Goal: Find specific fact: Find specific page/section

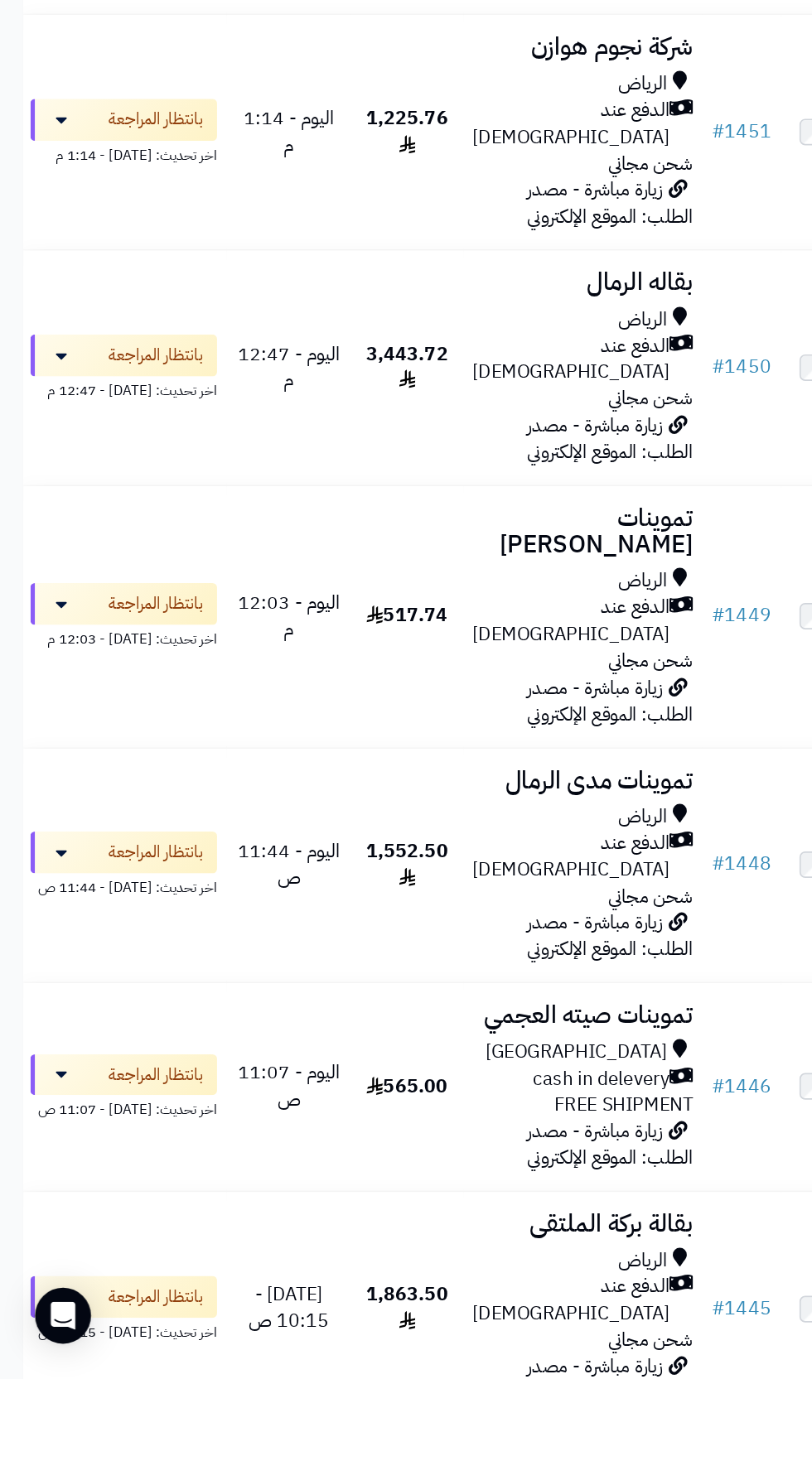
scroll to position [165, 0]
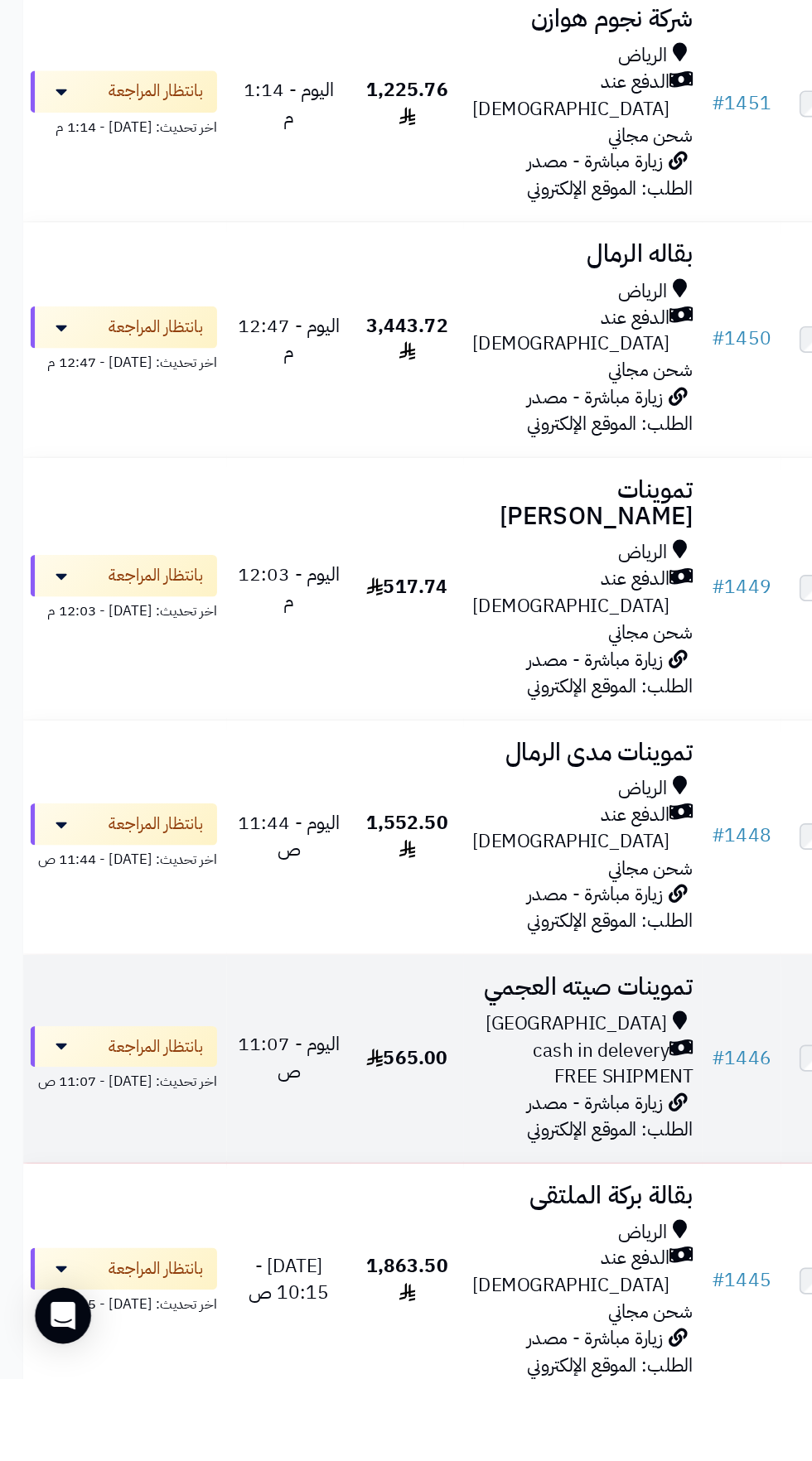
click at [407, 1219] on span "cash in delevery" at bounding box center [427, 1228] width 97 height 19
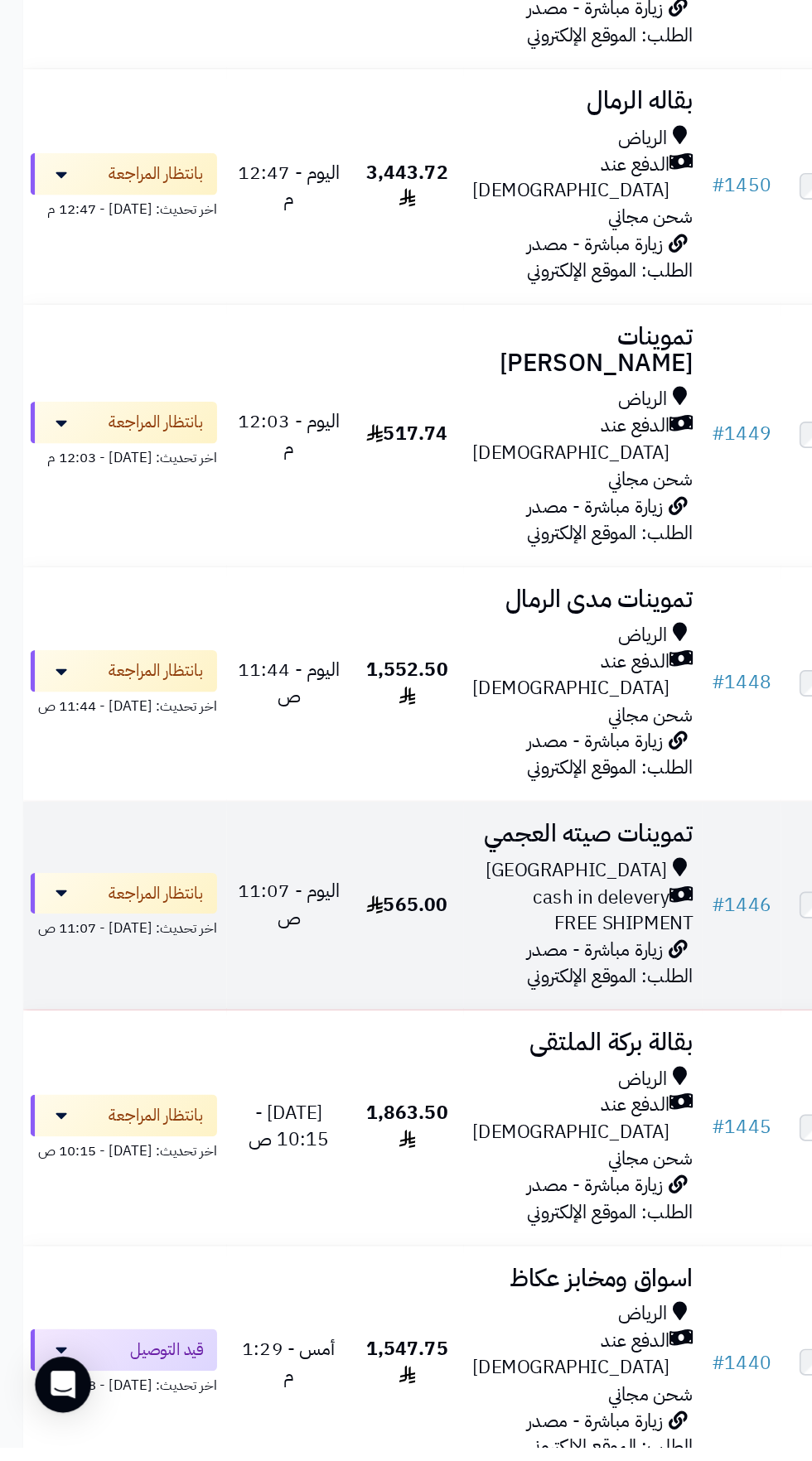
scroll to position [356, 0]
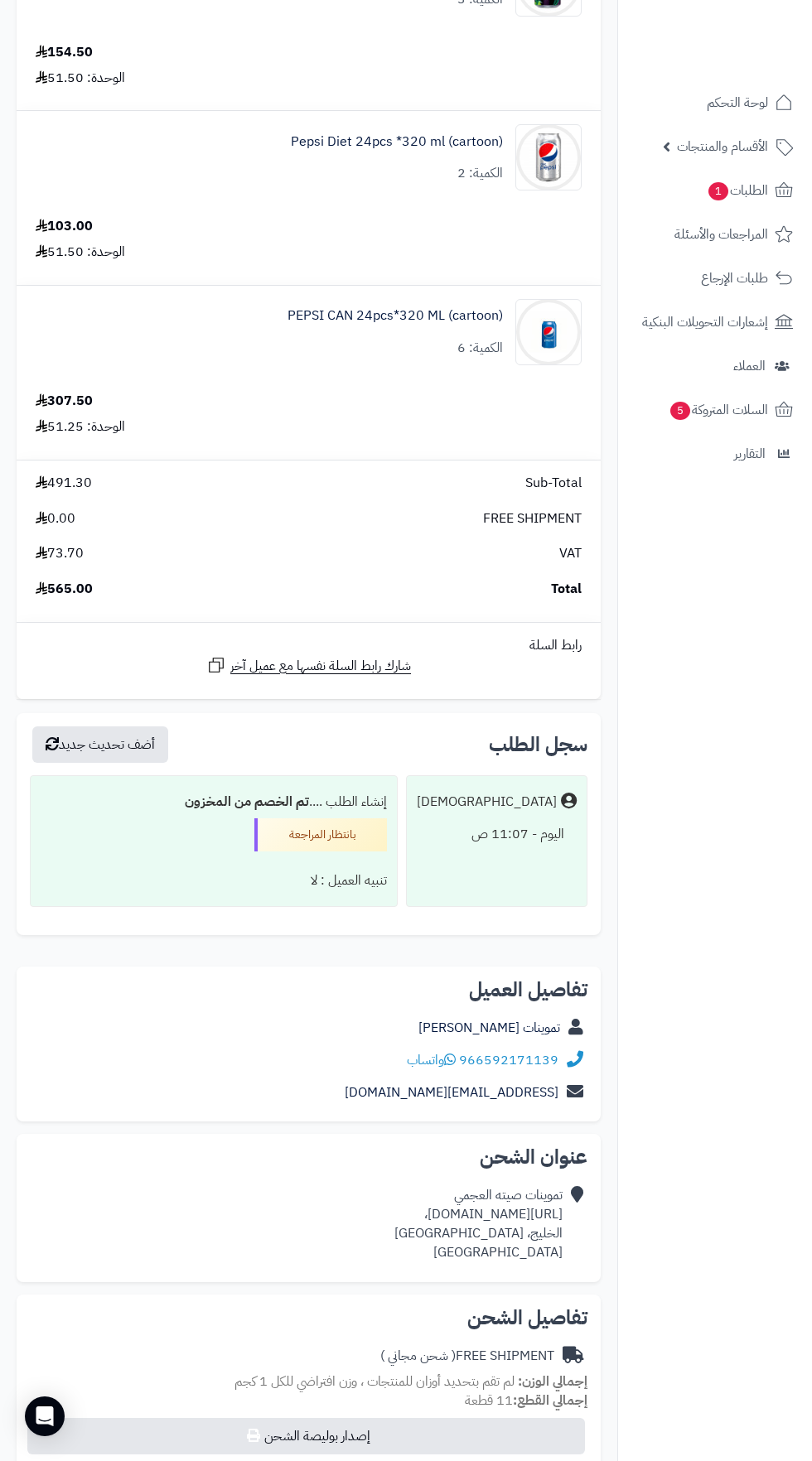
scroll to position [545, 0]
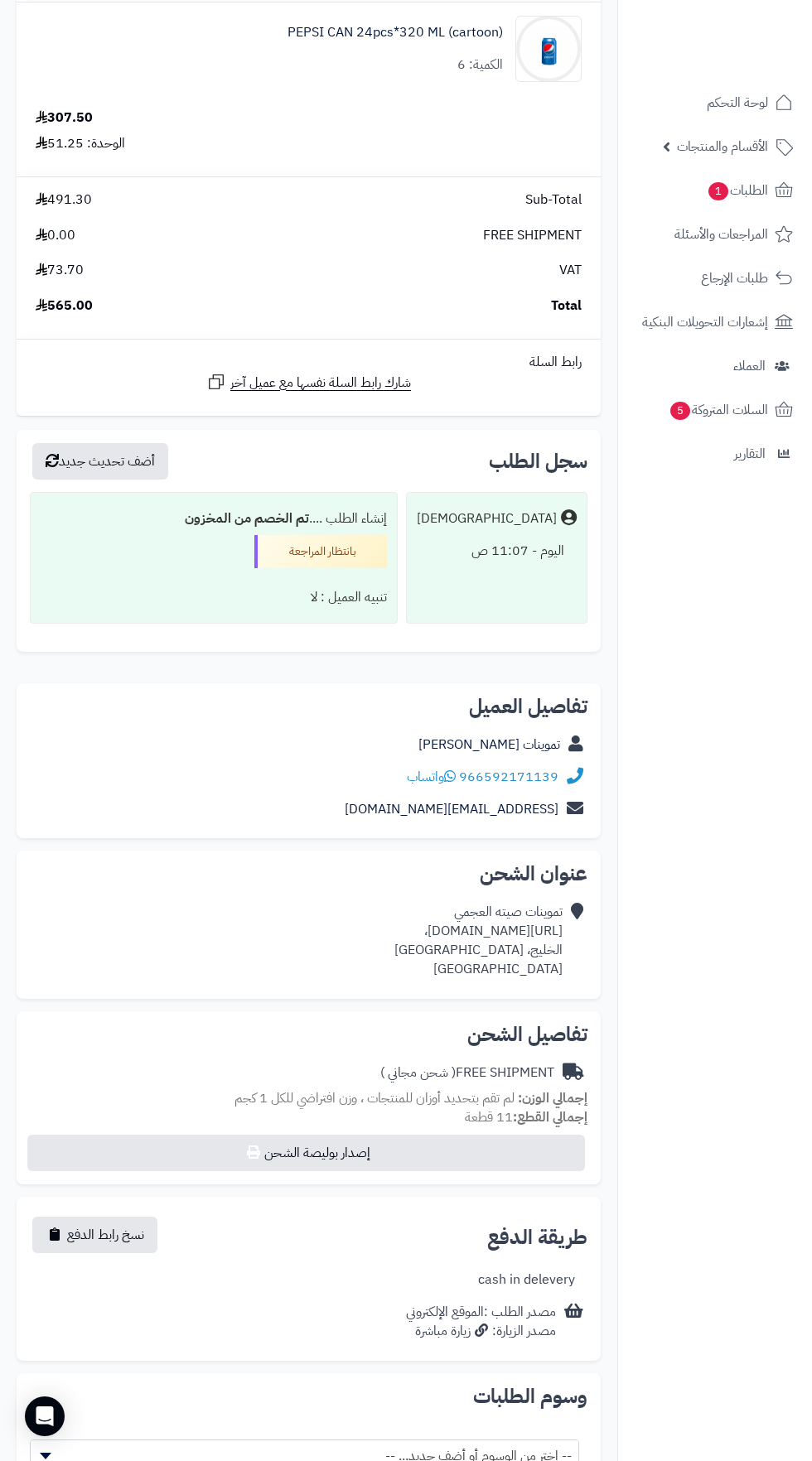
click at [574, 974] on icon at bounding box center [574, 940] width 17 height 75
copy div "[URL][DOMAIN_NAME]،"
